Goal: Use online tool/utility: Utilize a website feature to perform a specific function

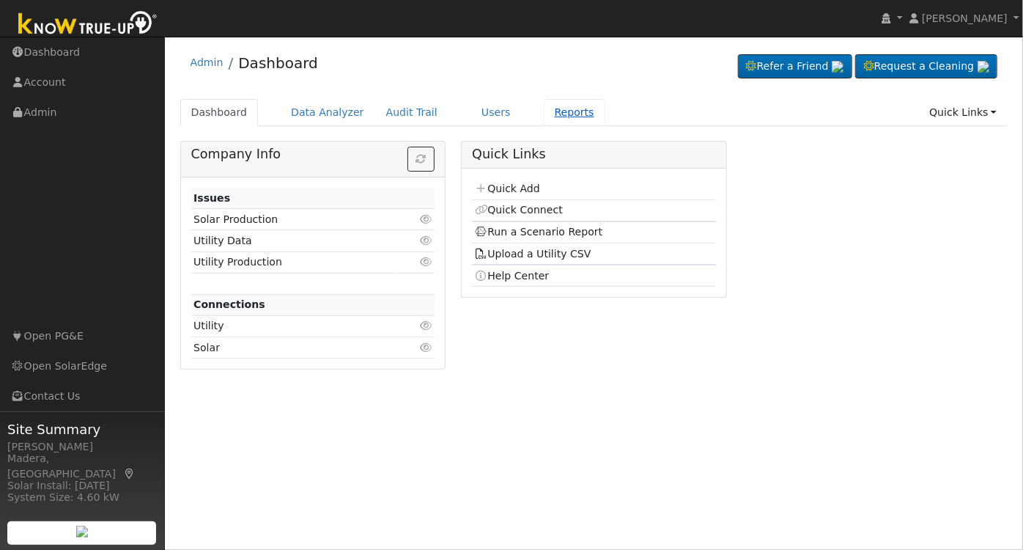
click at [556, 110] on link "Reports" at bounding box center [575, 112] width 62 height 27
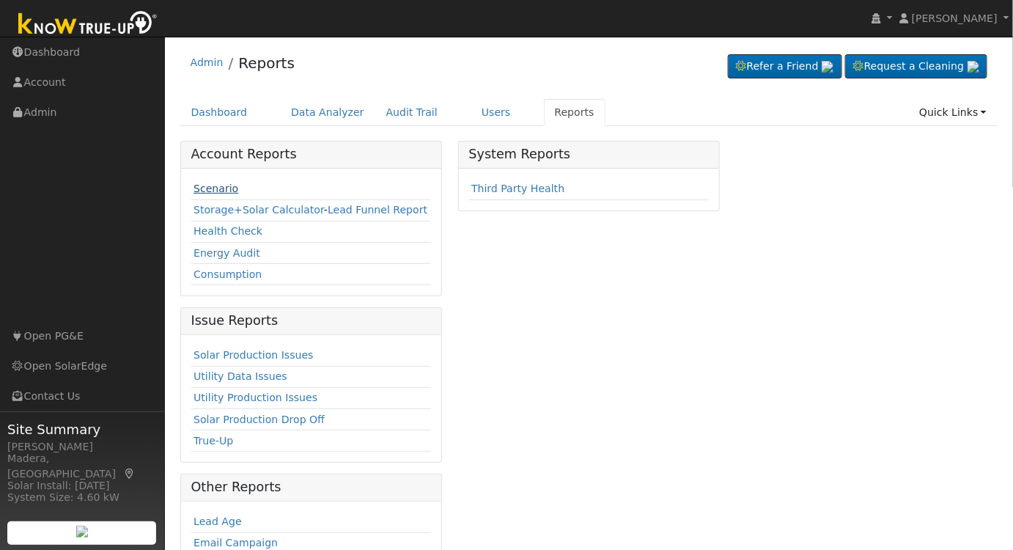
click at [211, 184] on link "Scenario" at bounding box center [216, 189] width 45 height 12
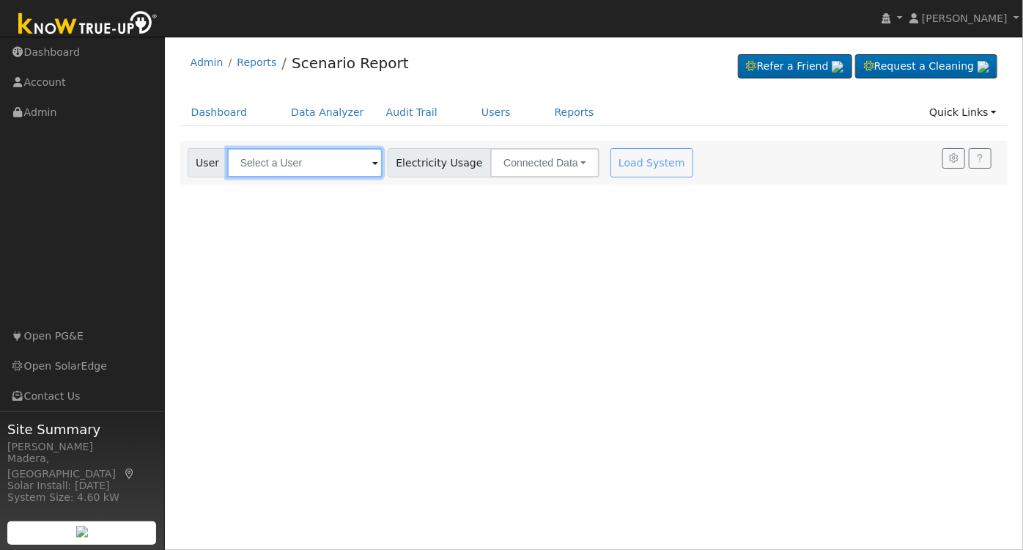
click at [320, 161] on input "text" at bounding box center [304, 162] width 155 height 29
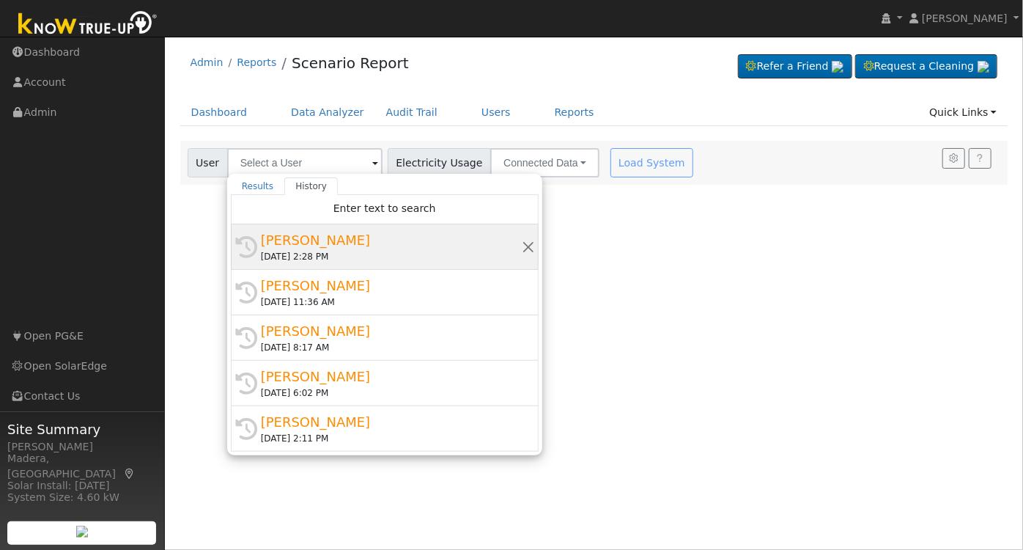
click at [386, 254] on div "[DATE] 2:28 PM" at bounding box center [391, 256] width 261 height 13
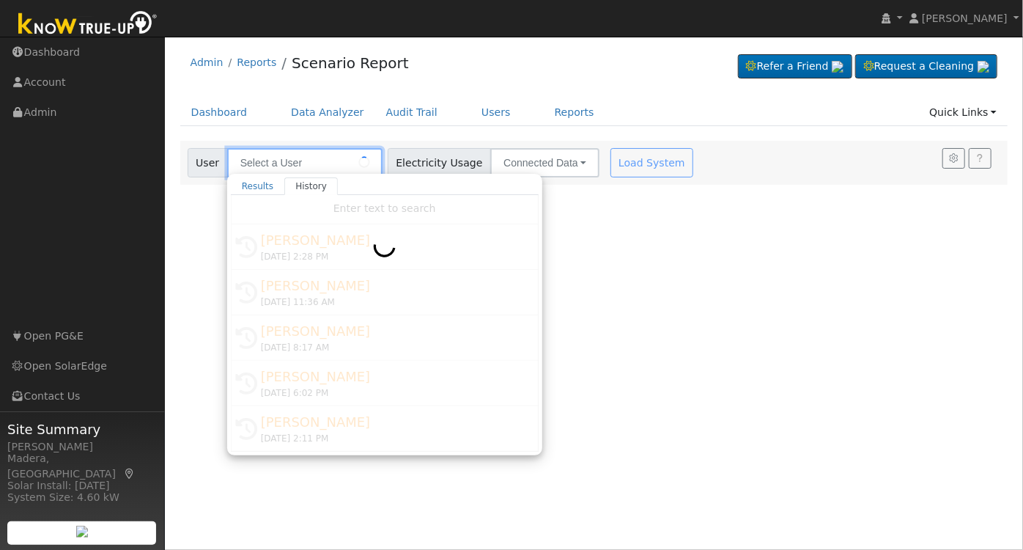
type input "[PERSON_NAME]"
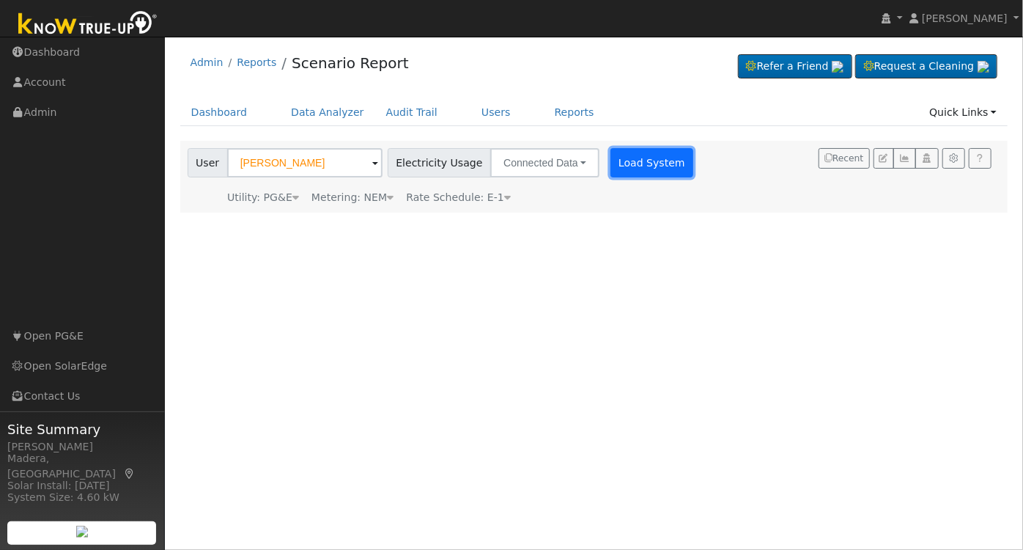
click at [632, 161] on button "Load System" at bounding box center [653, 162] width 84 height 29
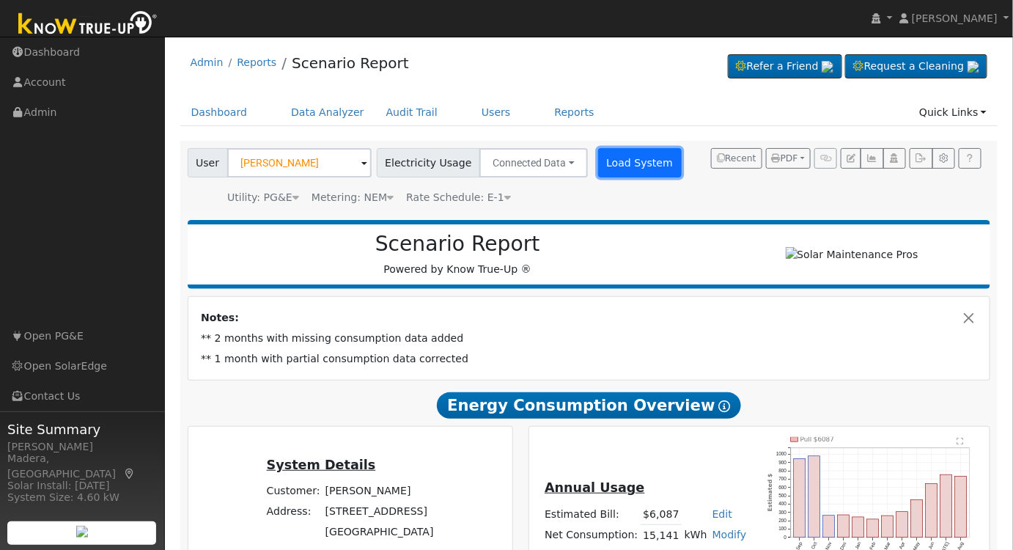
click at [606, 155] on button "Load System" at bounding box center [640, 162] width 84 height 29
click at [624, 158] on button "Load System" at bounding box center [640, 162] width 84 height 29
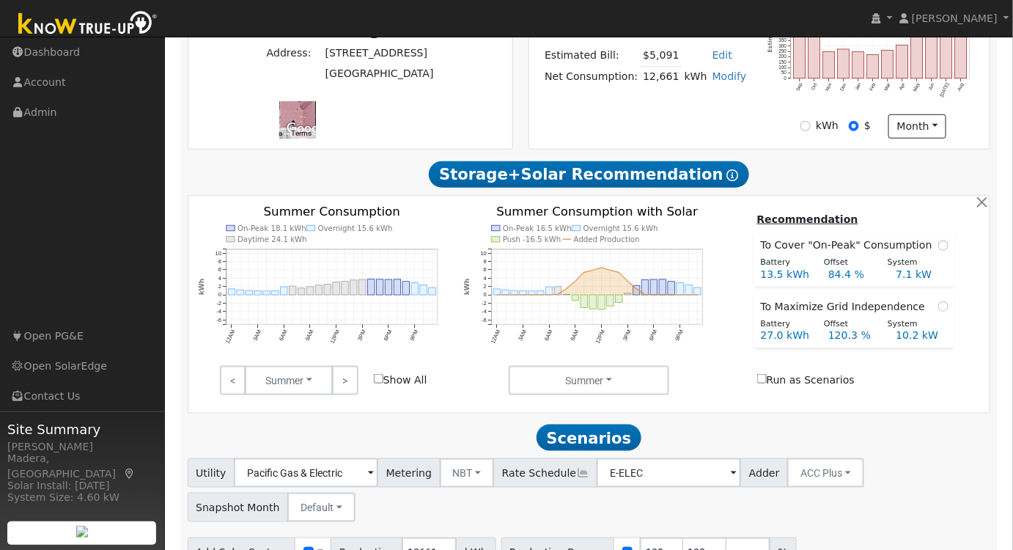
scroll to position [449, 0]
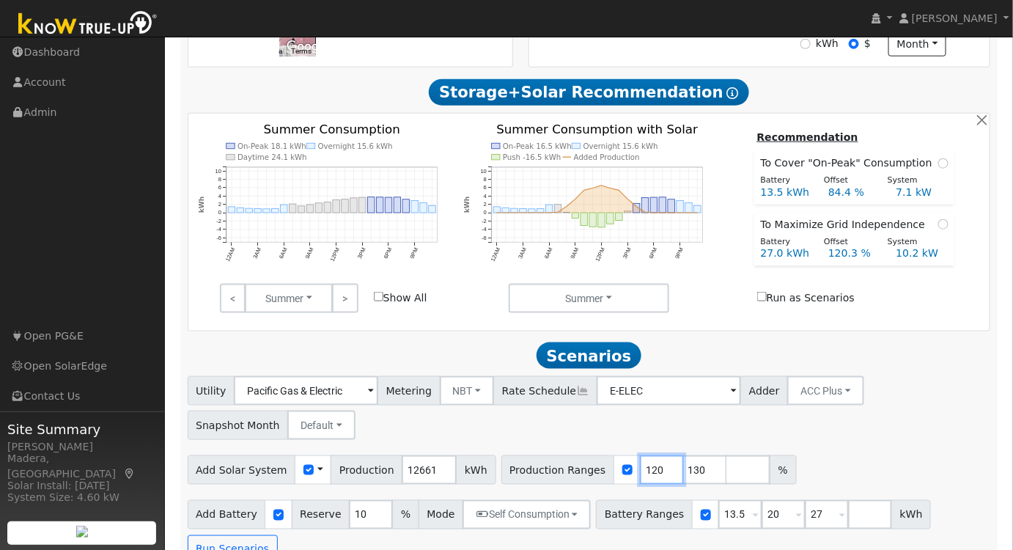
drag, startPoint x: 633, startPoint y: 474, endPoint x: 592, endPoint y: 468, distance: 42.1
click at [592, 468] on div "Production Ranges 120 130 %" at bounding box center [648, 469] width 295 height 29
type input "130"
click at [683, 479] on input "number" at bounding box center [705, 469] width 44 height 29
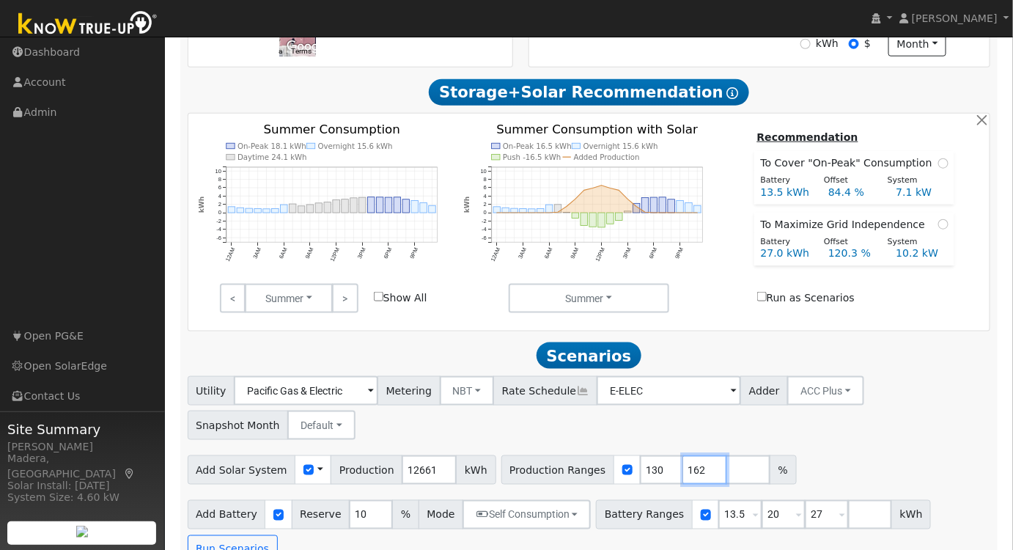
type input "162"
click at [821, 447] on div "Utility Pacific Gas & Electric Metering NBT NEM NBT Rate Schedule E-ELEC Adder …" at bounding box center [589, 470] width 819 height 188
drag, startPoint x: 717, startPoint y: 520, endPoint x: 625, endPoint y: 518, distance: 91.7
click at [625, 518] on div "Battery Ranges 13.5 Overrides Reserve % Mode None None Self Consumption Peak Sa…" at bounding box center [763, 514] width 335 height 29
type input "20"
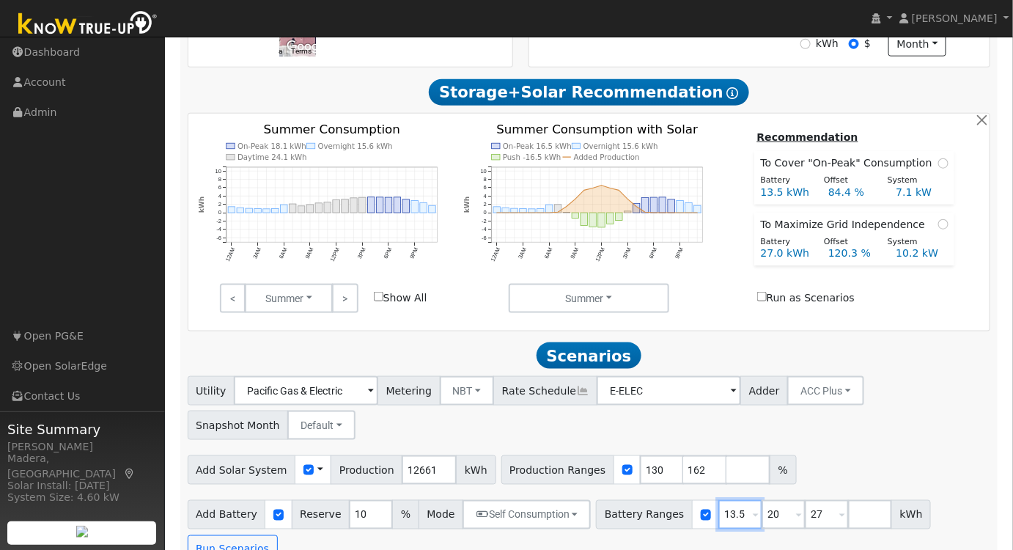
type input "27"
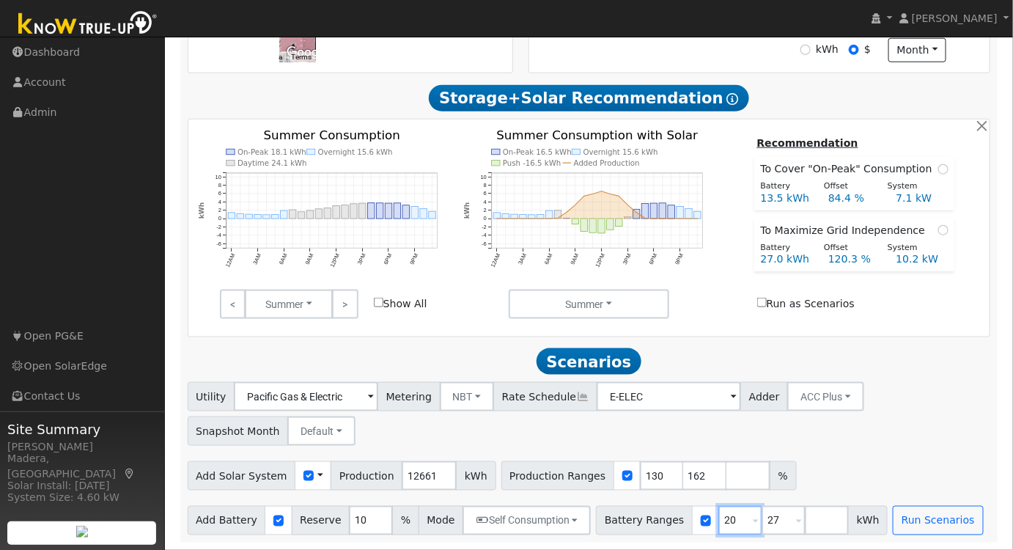
type input "20"
drag, startPoint x: 758, startPoint y: 520, endPoint x: 689, endPoint y: 525, distance: 69.1
click at [695, 523] on div "Battery Ranges 20 Overrides Reserve % Mode None None Self Consumption Peak Savi…" at bounding box center [742, 520] width 292 height 29
drag, startPoint x: 677, startPoint y: 475, endPoint x: 570, endPoint y: 467, distance: 107.3
click at [573, 471] on div "Production Ranges 130 162 %" at bounding box center [648, 475] width 295 height 29
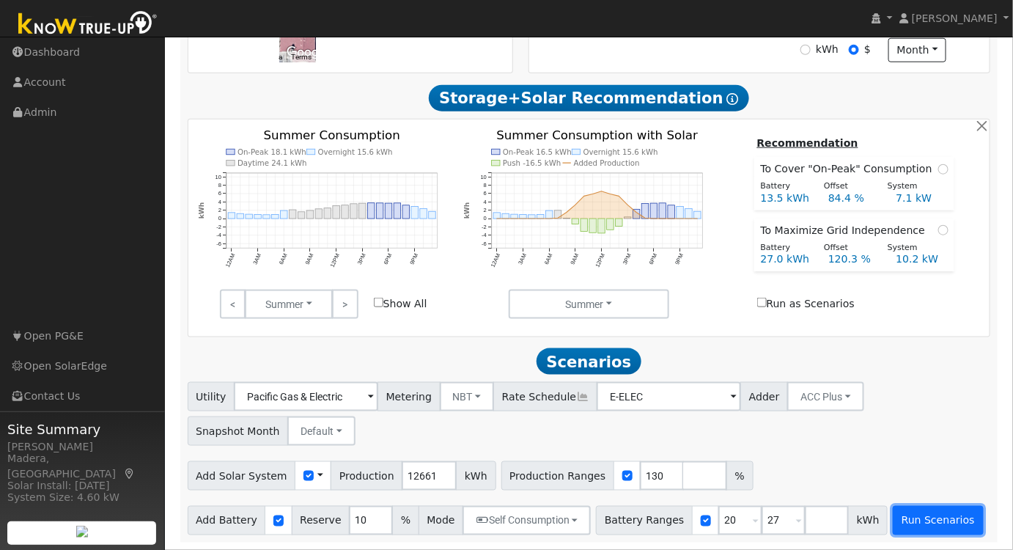
click at [893, 518] on button "Run Scenarios" at bounding box center [938, 520] width 90 height 29
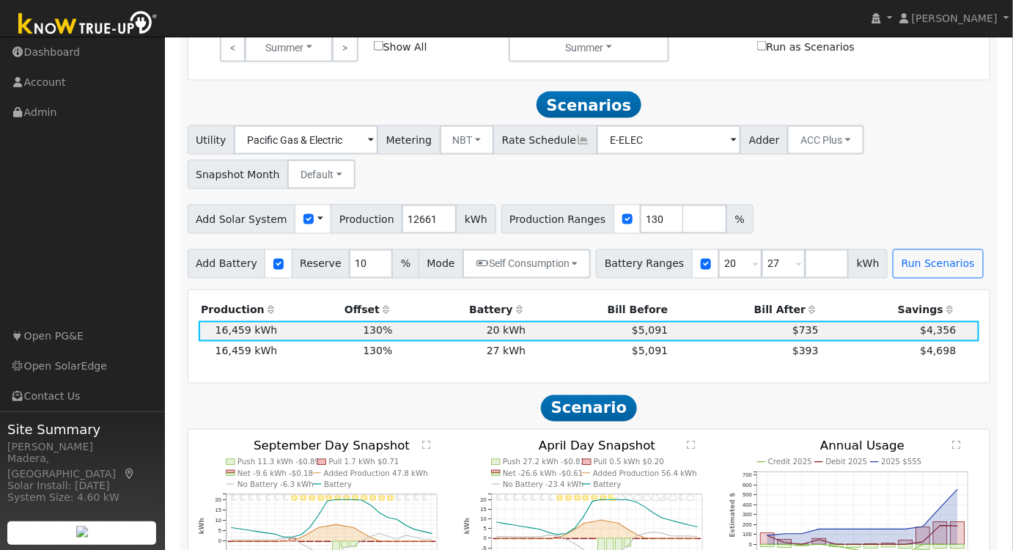
scroll to position [752, 0]
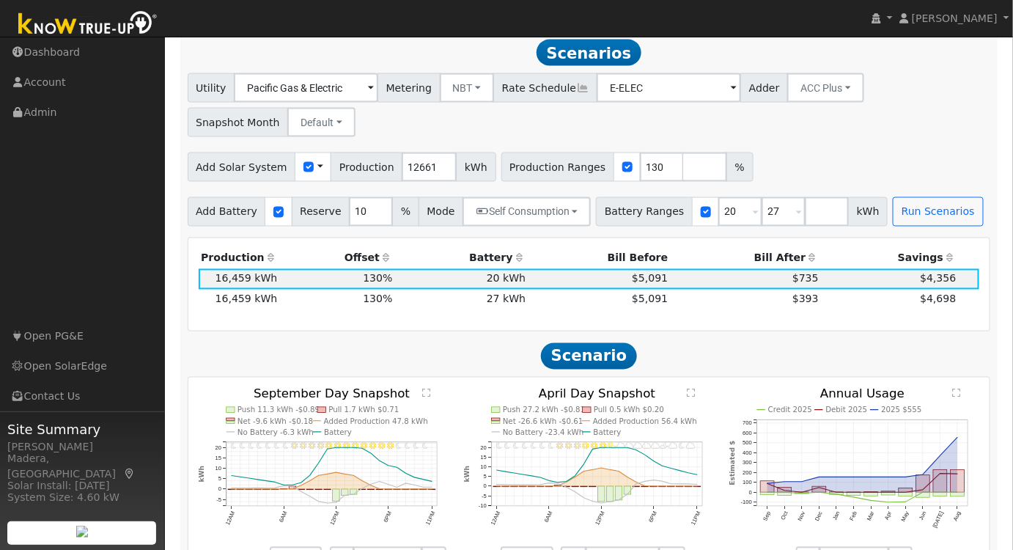
click at [960, 397] on text "" at bounding box center [958, 393] width 8 height 10
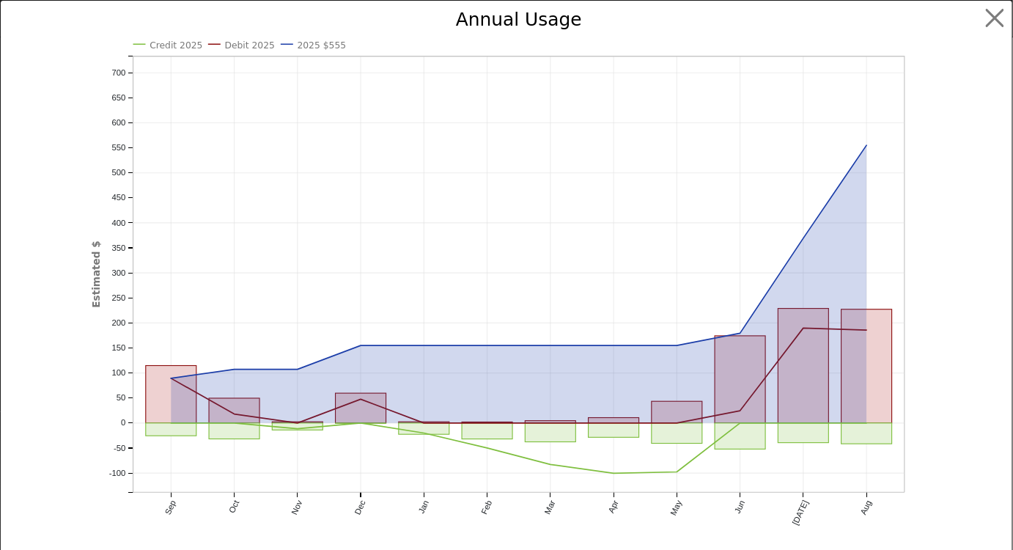
scroll to position [754, 0]
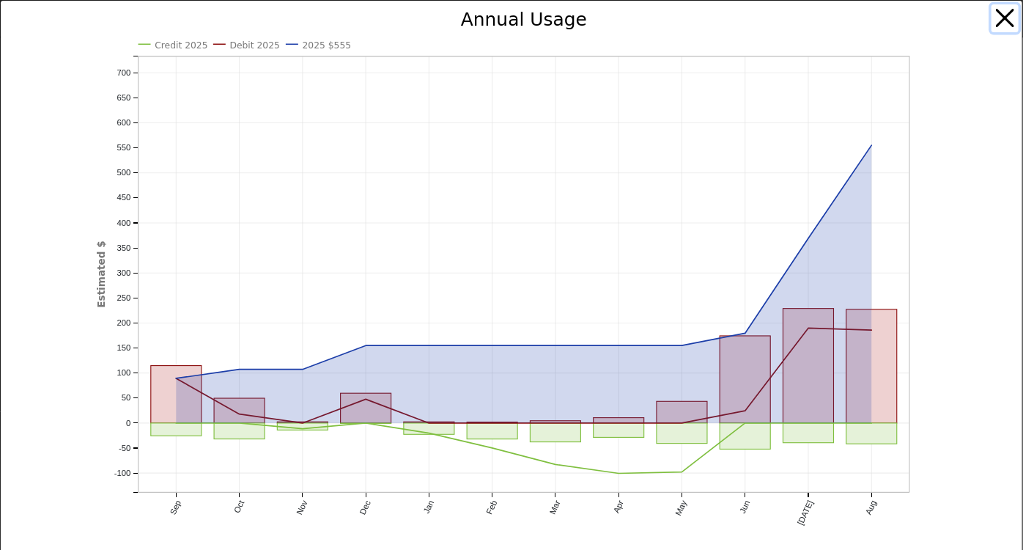
click at [995, 10] on button "button" at bounding box center [1006, 18] width 28 height 28
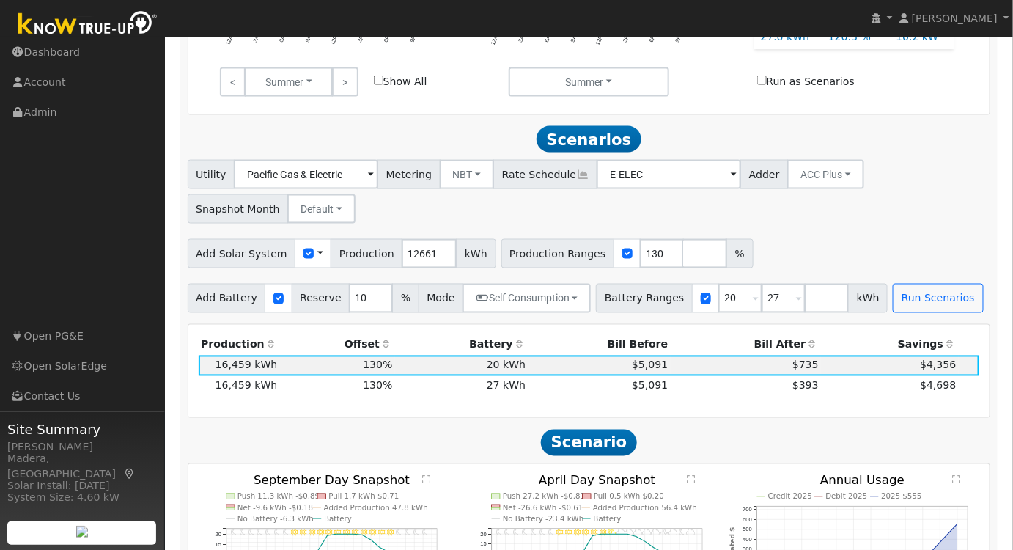
scroll to position [687, 0]
